Goal: Task Accomplishment & Management: Manage account settings

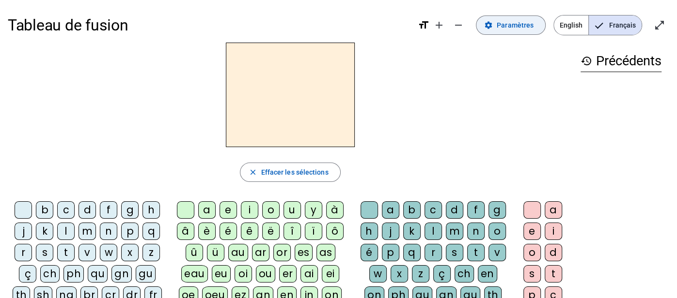
click at [499, 26] on span at bounding box center [510, 25] width 69 height 23
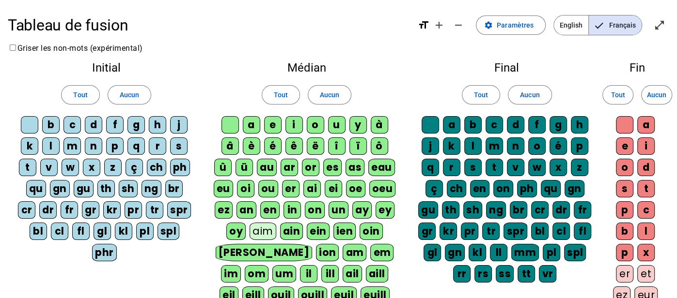
click at [52, 124] on div "b" at bounding box center [50, 124] width 17 height 17
click at [115, 123] on div "f" at bounding box center [114, 124] width 17 height 17
click at [156, 122] on div "h" at bounding box center [157, 124] width 17 height 17
click at [70, 146] on div "m" at bounding box center [71, 146] width 17 height 17
click at [116, 147] on div "p" at bounding box center [114, 146] width 17 height 17
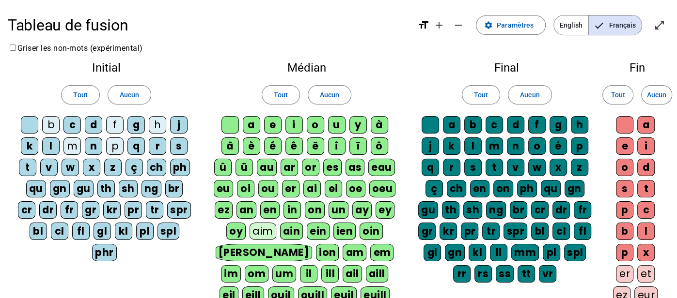
click at [177, 145] on div "s" at bounding box center [178, 146] width 17 height 17
click at [25, 165] on div "t" at bounding box center [27, 167] width 17 height 17
click at [45, 166] on div "v" at bounding box center [48, 167] width 17 height 17
click at [269, 165] on div "au" at bounding box center [267, 167] width 20 height 17
click at [385, 165] on div "eau" at bounding box center [381, 167] width 27 height 17
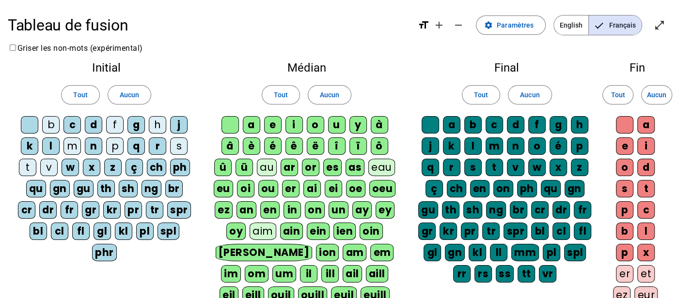
click at [496, 165] on div "t" at bounding box center [493, 167] width 17 height 17
click at [559, 164] on div "x" at bounding box center [557, 167] width 17 height 17
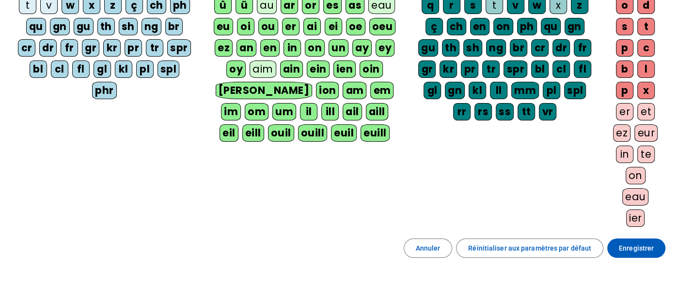
scroll to position [165, 0]
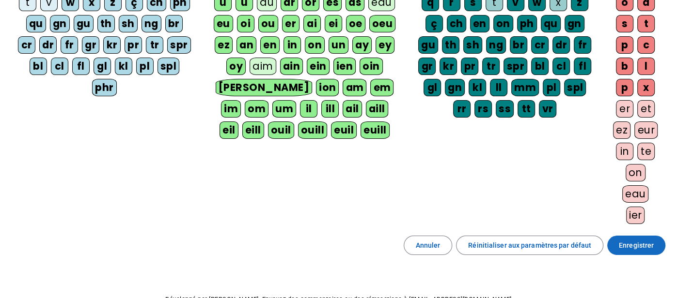
click at [626, 241] on span "Enregistrer" at bounding box center [636, 246] width 35 height 12
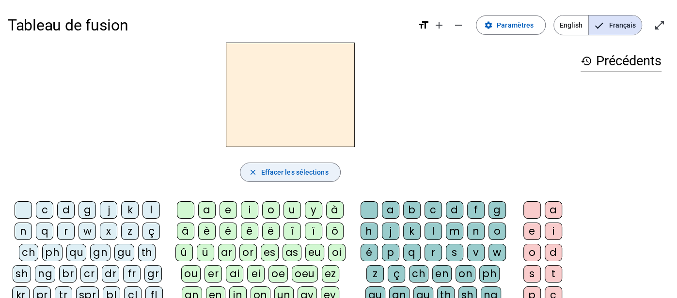
click at [310, 176] on span "Effacer les sélections" at bounding box center [294, 173] width 67 height 12
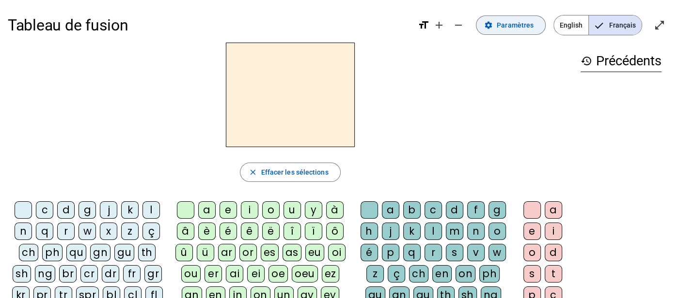
click at [501, 27] on span "Paramètres" at bounding box center [515, 25] width 37 height 12
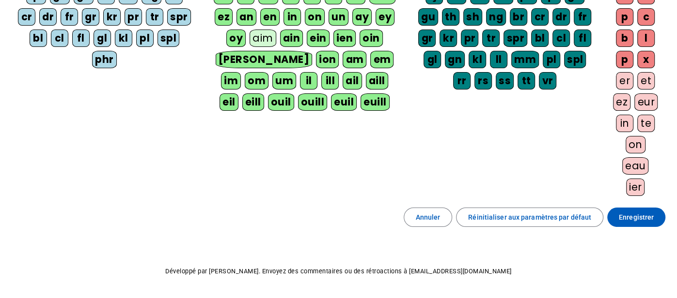
scroll to position [194, 0]
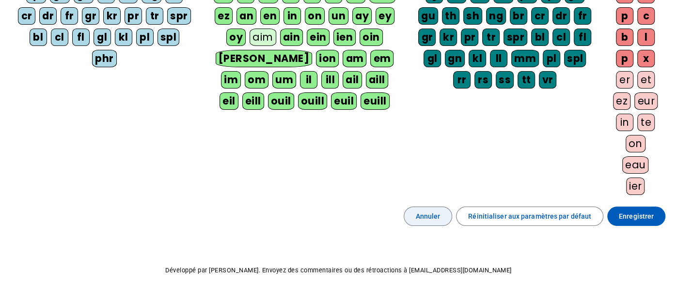
click at [437, 218] on span "Annuler" at bounding box center [428, 217] width 25 height 12
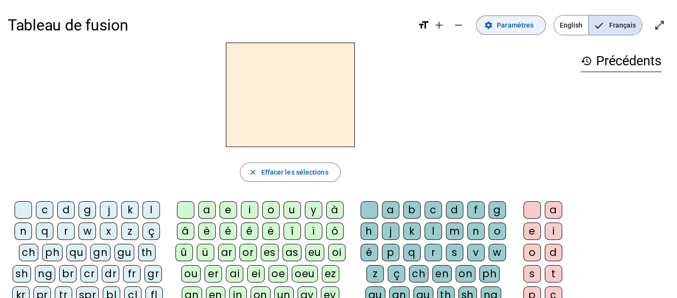
click at [520, 26] on span "Paramètres" at bounding box center [515, 25] width 37 height 12
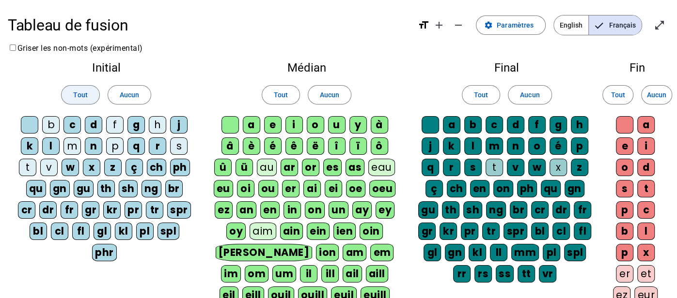
click at [83, 100] on span "Tout" at bounding box center [80, 95] width 14 height 12
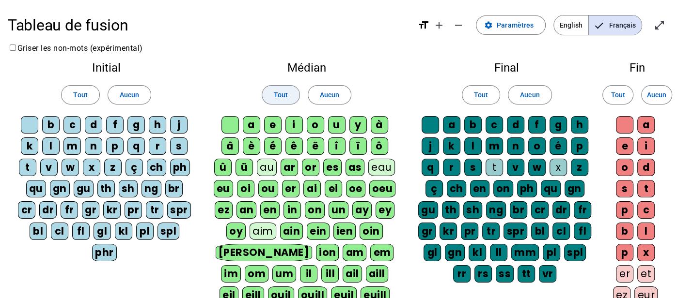
click at [275, 94] on span "Tout" at bounding box center [281, 95] width 14 height 12
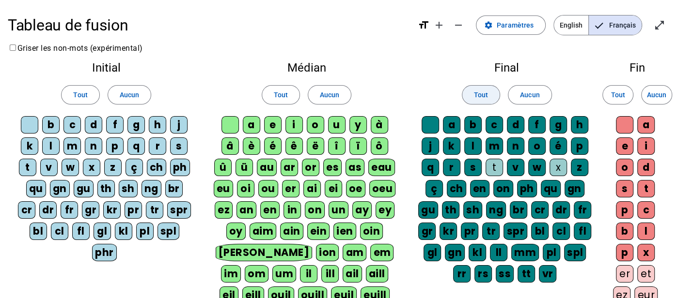
click at [475, 91] on span "Tout" at bounding box center [481, 95] width 14 height 12
click at [620, 91] on span "Tout" at bounding box center [617, 95] width 14 height 12
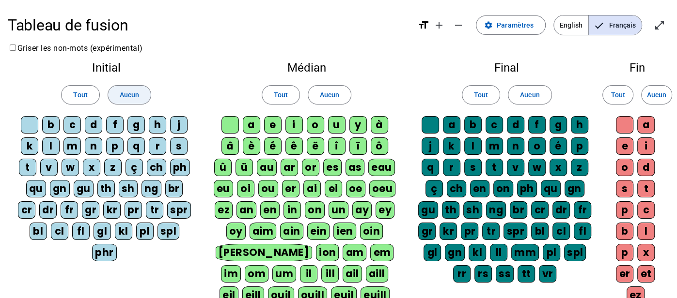
click at [118, 93] on span at bounding box center [129, 94] width 43 height 23
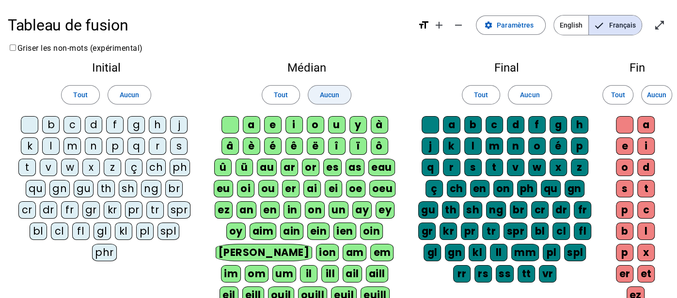
click at [342, 95] on span at bounding box center [329, 94] width 43 height 23
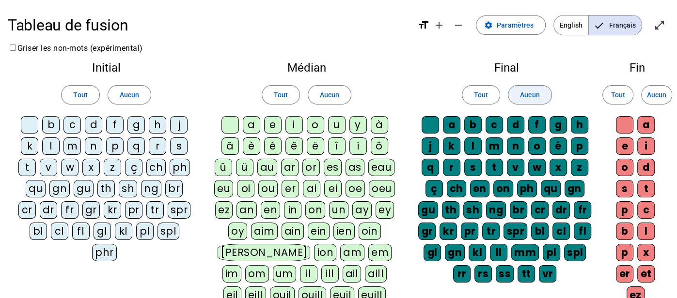
click at [532, 97] on span "Aucun" at bounding box center [529, 95] width 19 height 12
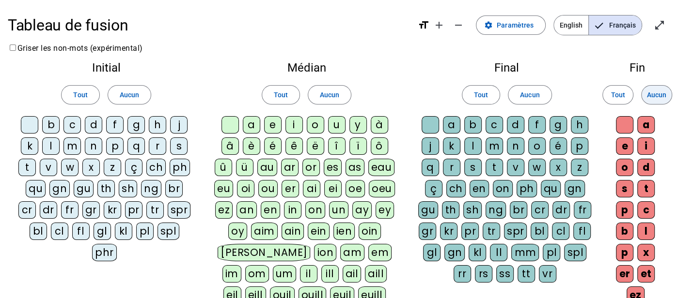
click at [654, 94] on span "Aucun" at bounding box center [656, 95] width 19 height 12
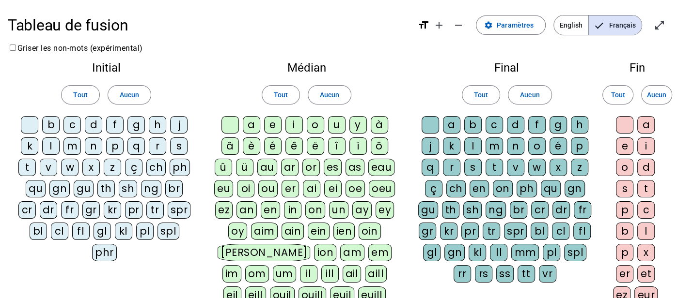
click at [56, 124] on div "b" at bounding box center [50, 124] width 17 height 17
click at [121, 123] on div "f" at bounding box center [114, 124] width 17 height 17
click at [159, 121] on div "h" at bounding box center [157, 124] width 17 height 17
click at [77, 144] on div "m" at bounding box center [71, 146] width 17 height 17
click at [116, 144] on div "p" at bounding box center [114, 146] width 17 height 17
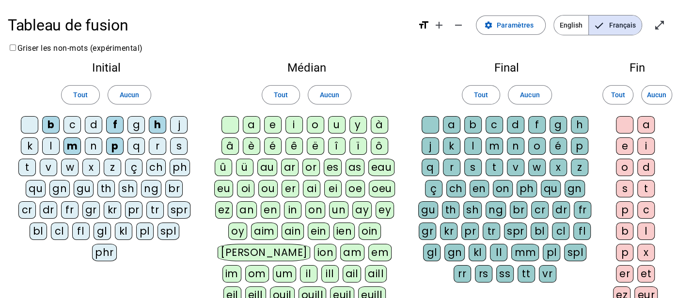
click at [175, 145] on div "s" at bounding box center [178, 146] width 17 height 17
click at [31, 166] on div "t" at bounding box center [26, 167] width 17 height 17
click at [52, 164] on div "v" at bounding box center [48, 167] width 17 height 17
click at [375, 171] on div "eau" at bounding box center [381, 167] width 27 height 17
click at [267, 165] on div "au" at bounding box center [267, 167] width 20 height 17
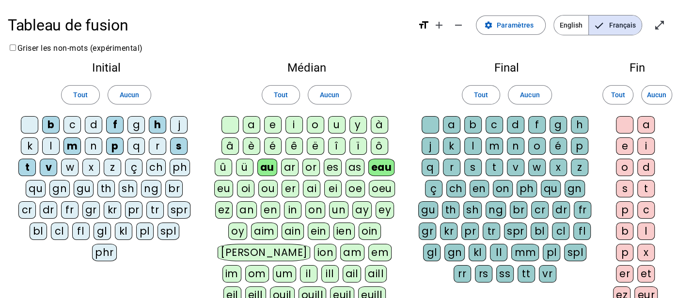
click at [497, 164] on div "t" at bounding box center [493, 167] width 17 height 17
click at [553, 167] on div "x" at bounding box center [557, 167] width 17 height 17
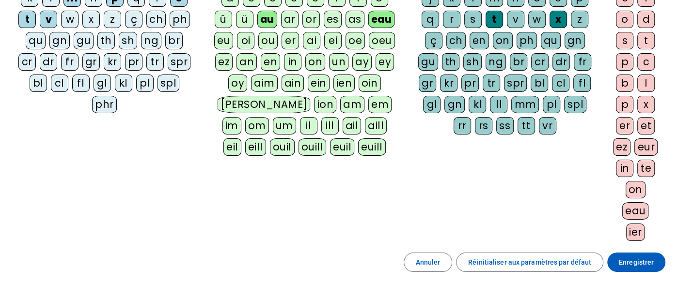
scroll to position [149, 0]
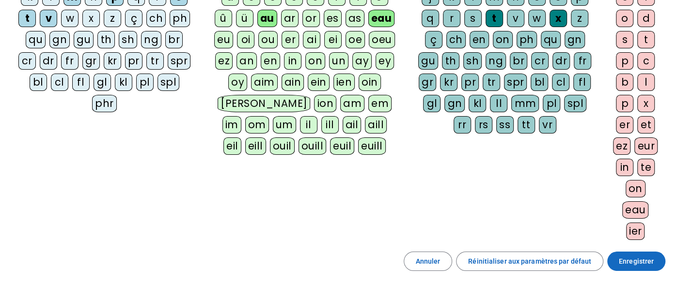
click at [623, 256] on span "Enregistrer" at bounding box center [636, 262] width 35 height 12
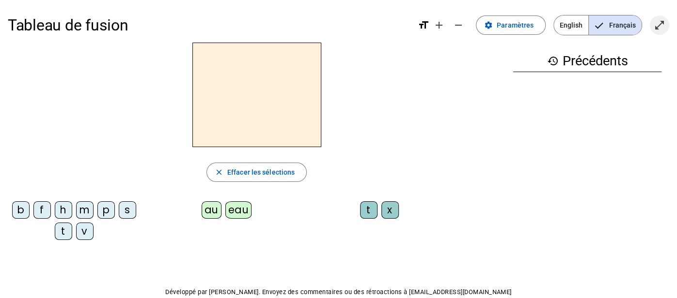
click at [657, 24] on mat-icon "open_in_full" at bounding box center [660, 25] width 12 height 12
click at [282, 171] on span "Effacer les sélections" at bounding box center [260, 173] width 67 height 12
click at [492, 24] on mat-icon "settings" at bounding box center [488, 25] width 9 height 9
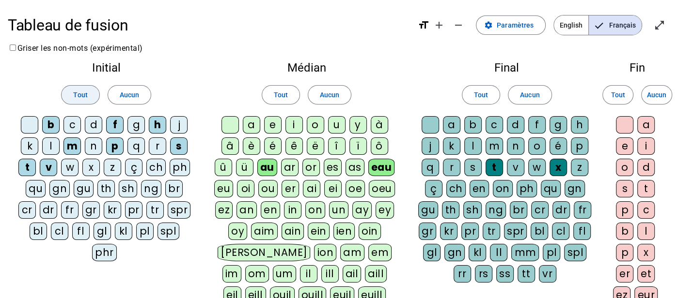
click at [92, 96] on span at bounding box center [80, 94] width 37 height 23
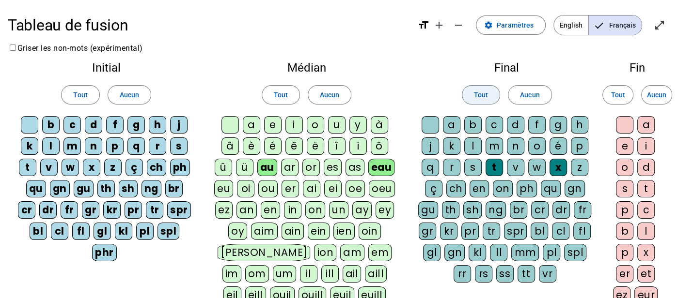
drag, startPoint x: 281, startPoint y: 96, endPoint x: 478, endPoint y: 94, distance: 197.2
click at [478, 94] on div "Initial Tout Aucun b c d f g h j k l m n p q r s t v w x z ç ch ph qu gn gu th …" at bounding box center [338, 227] width 661 height 347
click at [478, 94] on span "Tout" at bounding box center [481, 95] width 14 height 12
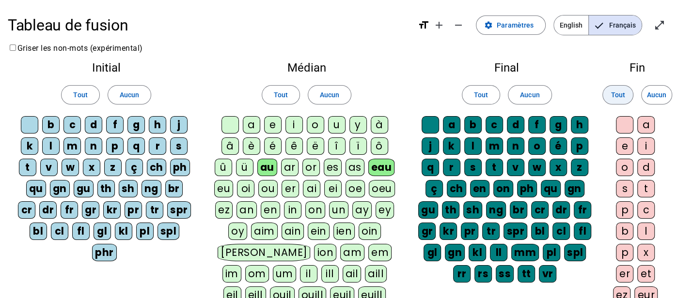
click at [625, 94] on span at bounding box center [618, 94] width 30 height 23
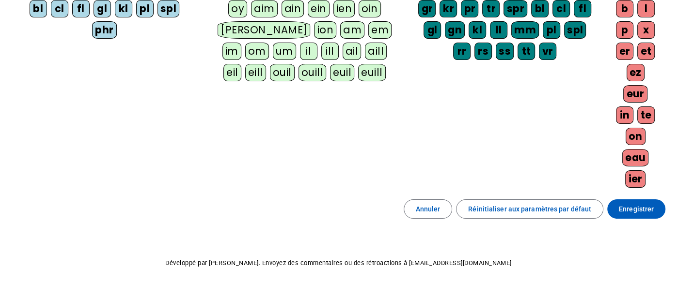
scroll to position [241, 0]
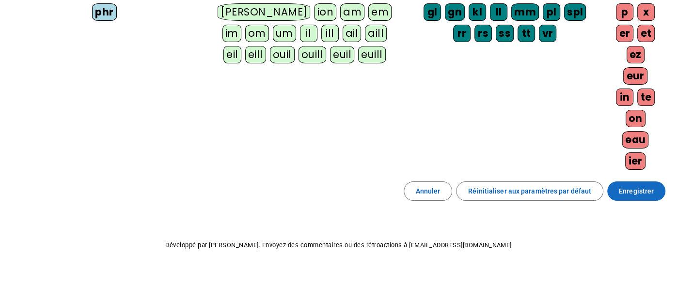
click at [629, 188] on span "Enregistrer" at bounding box center [636, 192] width 35 height 12
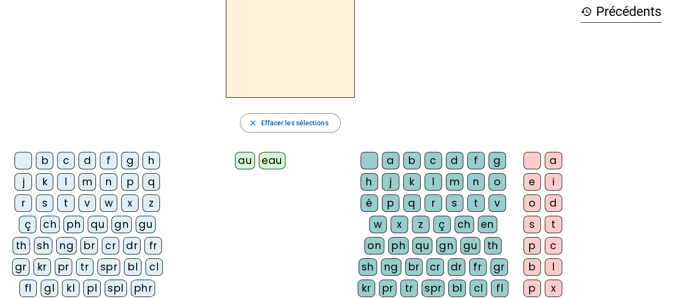
scroll to position [38, 0]
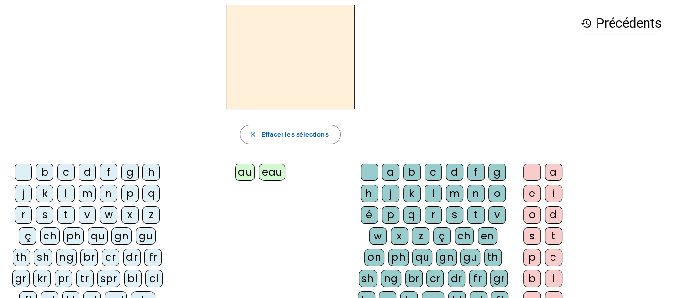
click at [91, 215] on div "v" at bounding box center [86, 214] width 17 height 17
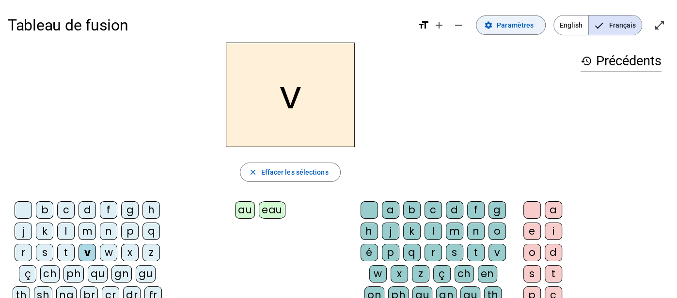
click at [502, 21] on span "Paramètres" at bounding box center [515, 25] width 37 height 12
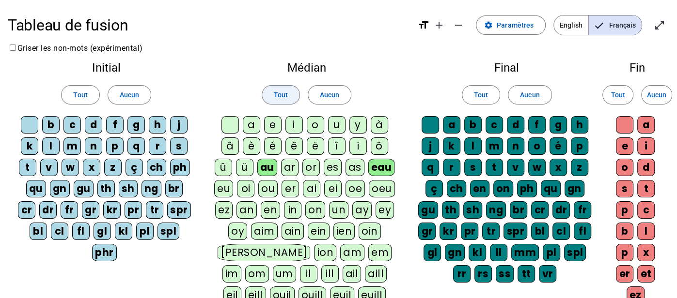
click at [292, 94] on span at bounding box center [280, 94] width 37 height 23
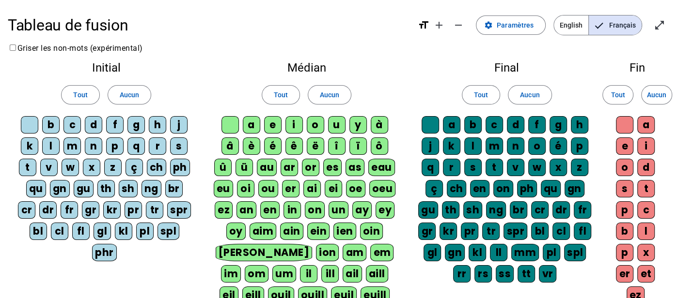
scroll to position [241, 0]
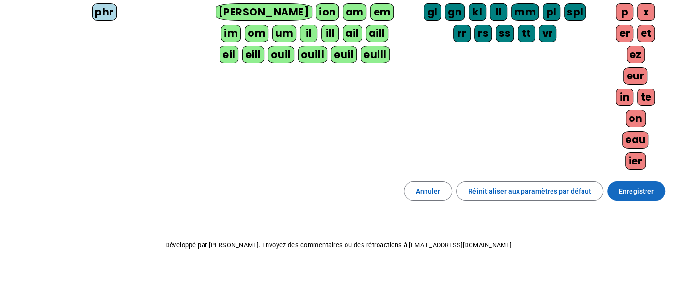
click at [643, 186] on span "Enregistrer" at bounding box center [636, 192] width 35 height 12
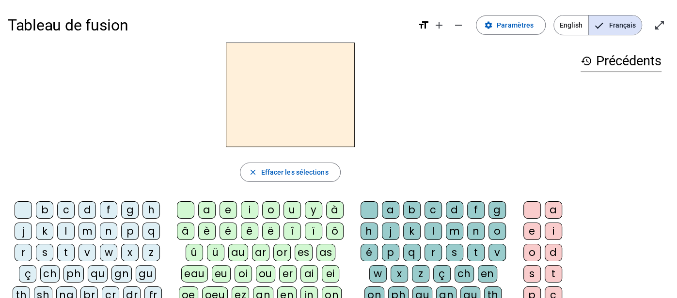
click at [84, 250] on div "v" at bounding box center [86, 252] width 17 height 17
click at [262, 269] on div "ou" at bounding box center [265, 274] width 19 height 17
click at [446, 251] on div "s" at bounding box center [454, 252] width 17 height 17
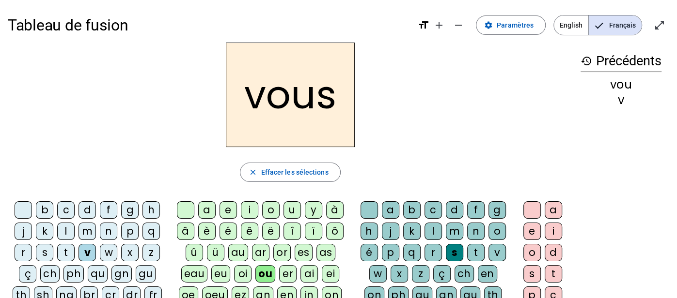
click at [68, 251] on div "t" at bounding box center [65, 252] width 17 height 17
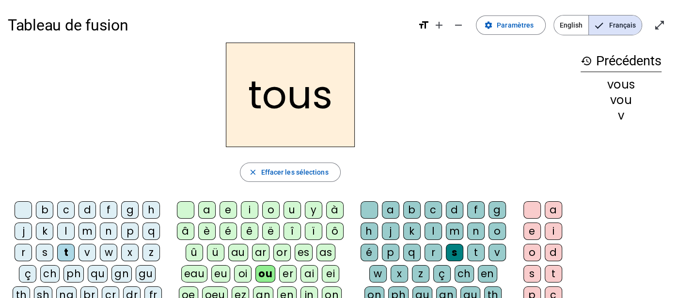
click at [43, 252] on div "s" at bounding box center [44, 252] width 17 height 17
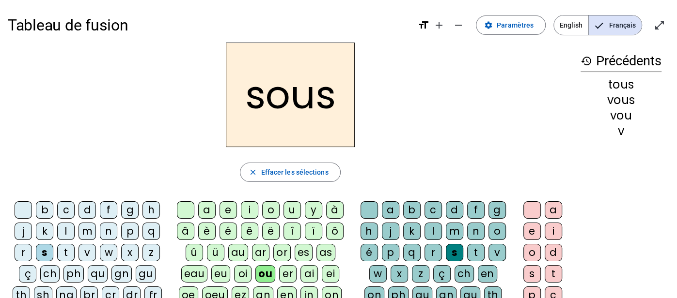
click at [391, 251] on div "p" at bounding box center [390, 252] width 17 height 17
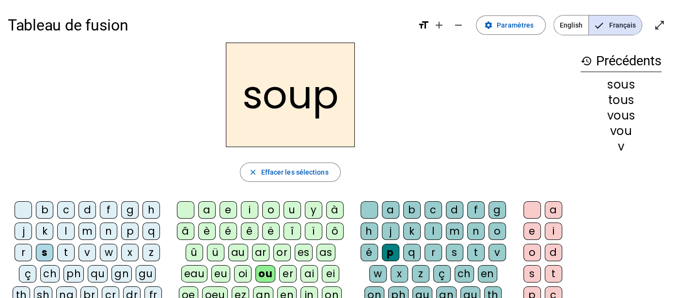
click at [527, 229] on div "e" at bounding box center [531, 231] width 17 height 17
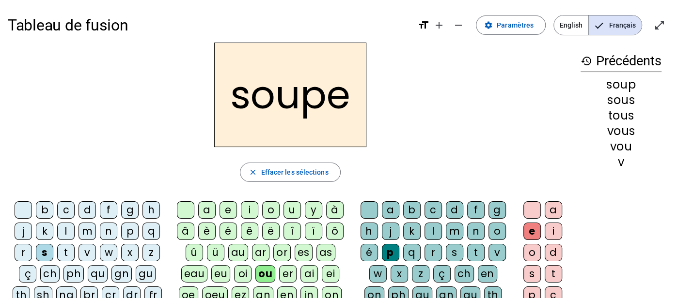
click at [67, 207] on div "c" at bounding box center [65, 210] width 17 height 17
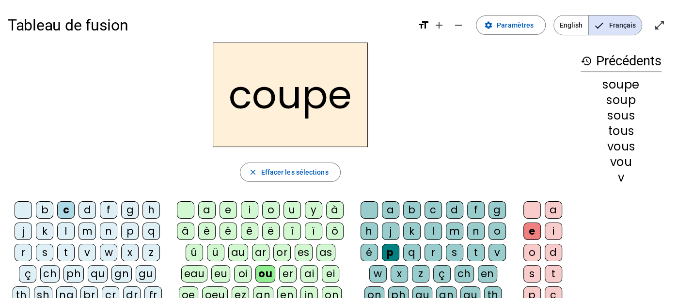
click at [476, 251] on div "t" at bounding box center [475, 252] width 17 height 17
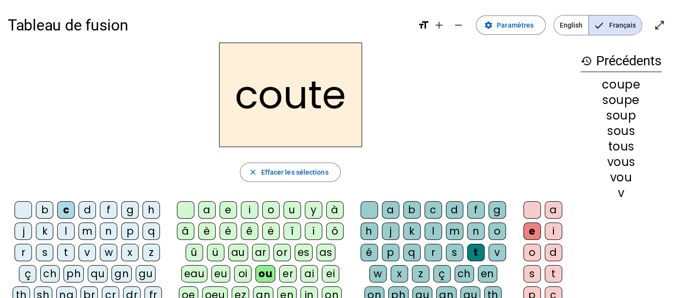
click at [451, 210] on div "d" at bounding box center [454, 210] width 17 height 17
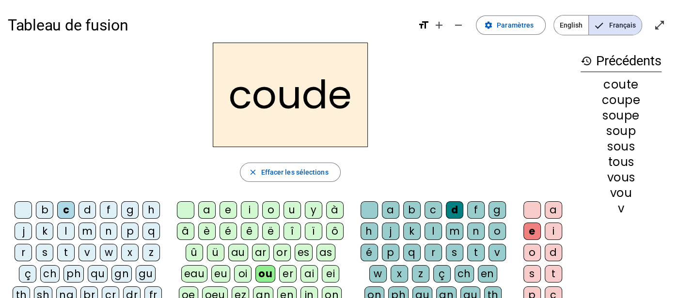
click at [43, 210] on div "b" at bounding box center [44, 210] width 17 height 17
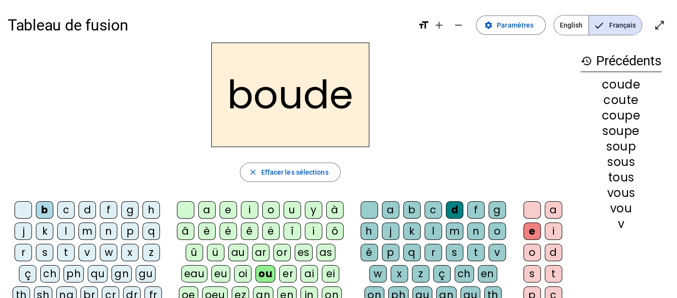
click at [65, 251] on div "t" at bounding box center [65, 252] width 17 height 17
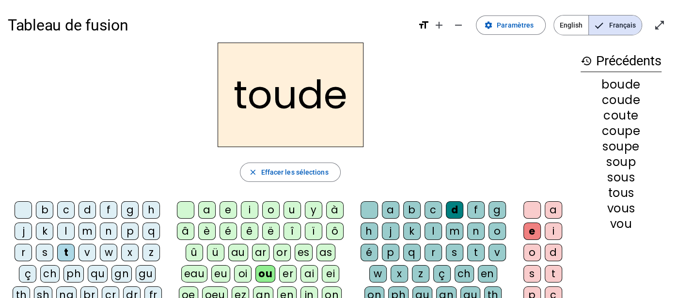
click at [467, 247] on div "t" at bounding box center [475, 252] width 17 height 17
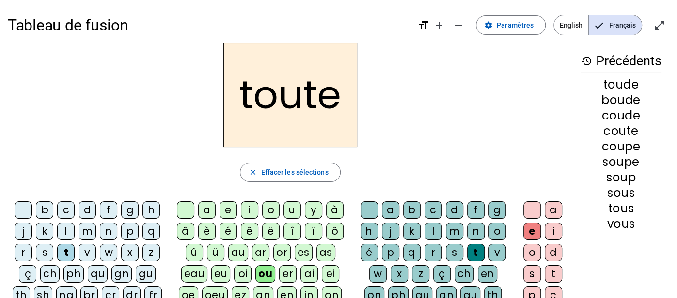
click at [24, 252] on div "r" at bounding box center [23, 252] width 17 height 17
click at [495, 208] on div "g" at bounding box center [496, 210] width 17 height 17
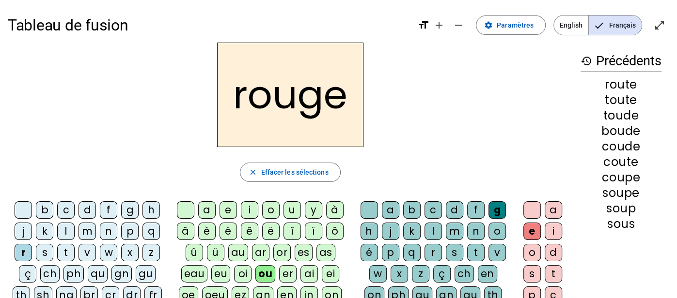
click at [45, 208] on div "b" at bounding box center [44, 210] width 17 height 17
